Goal: Task Accomplishment & Management: Manage account settings

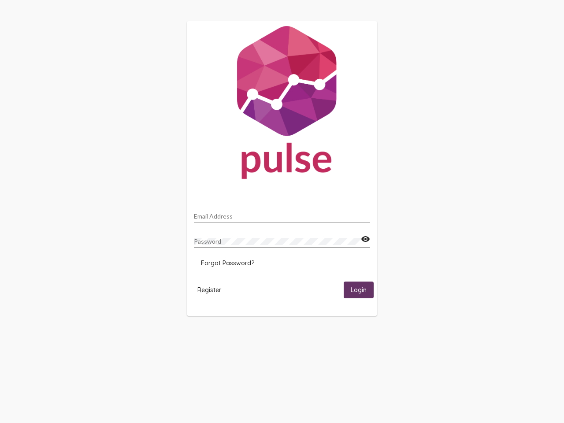
click at [282, 214] on input "Email Address" at bounding box center [282, 216] width 176 height 7
click at [365, 239] on mat-icon "visibility" at bounding box center [365, 239] width 9 height 11
click at [227, 263] on span "Forgot Password?" at bounding box center [227, 263] width 53 height 8
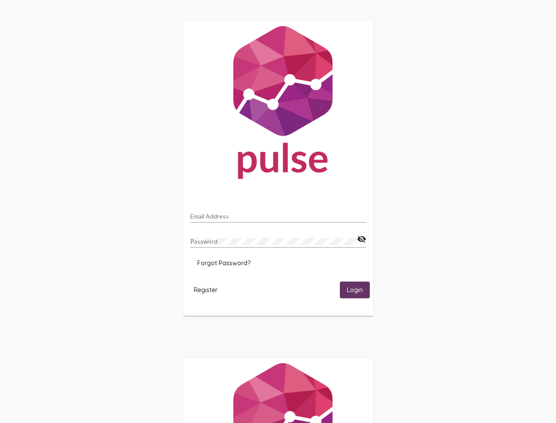
click at [209, 289] on span "Register" at bounding box center [206, 290] width 24 height 8
click at [358, 289] on span "Login" at bounding box center [355, 290] width 16 height 8
